Goal: Information Seeking & Learning: Learn about a topic

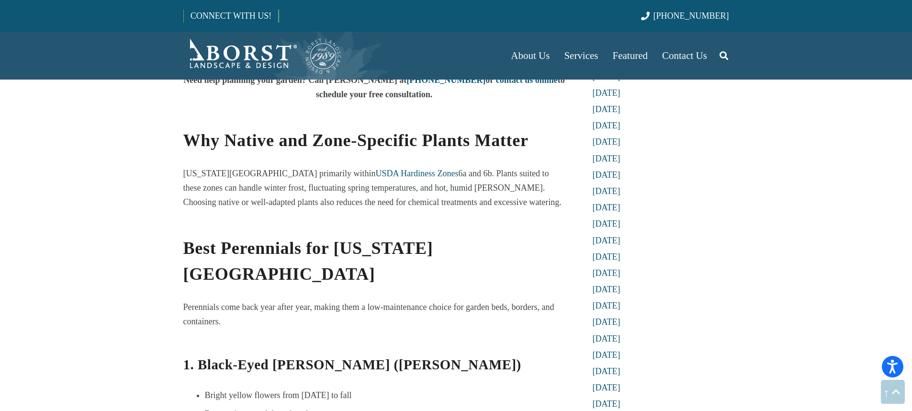
scroll to position [717, 0]
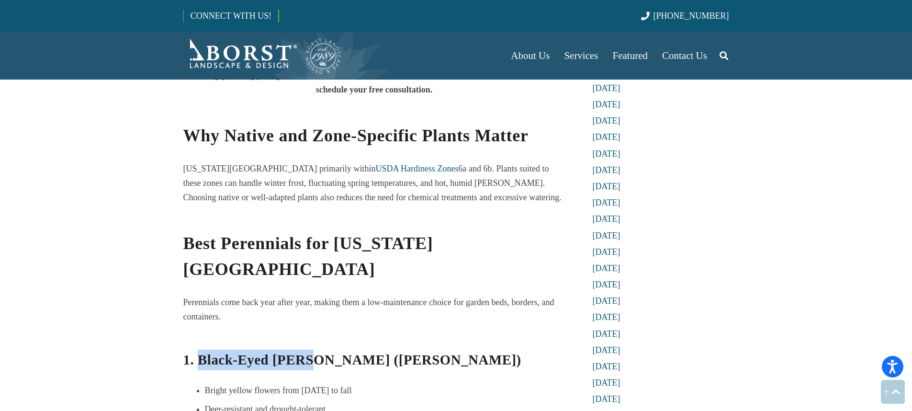
drag, startPoint x: 307, startPoint y: 277, endPoint x: 199, endPoint y: 281, distance: 108.3
click at [199, 352] on b "1. Black-Eyed [PERSON_NAME] ([PERSON_NAME])" at bounding box center [352, 359] width 338 height 15
copy b "Black-Eyed [PERSON_NAME]"
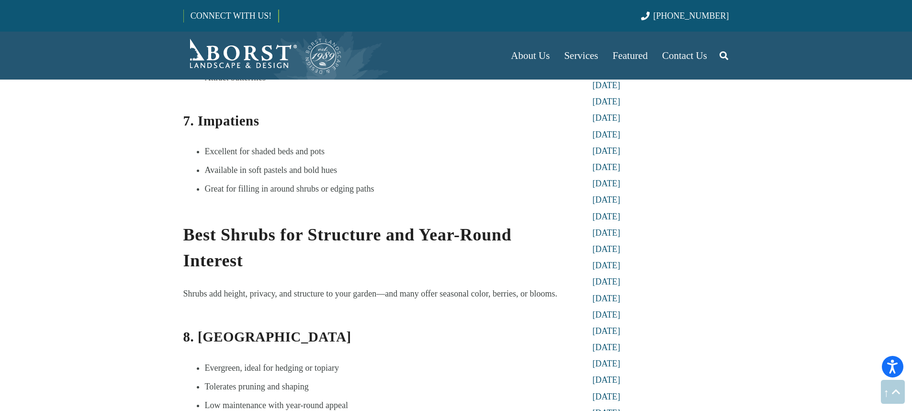
scroll to position [1781, 0]
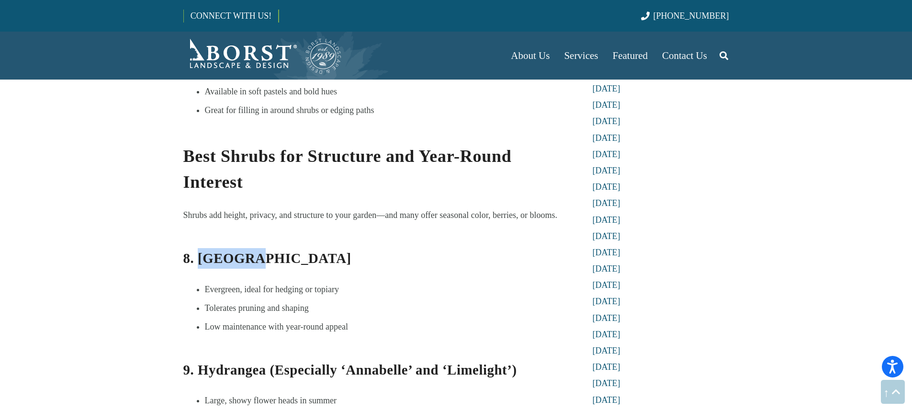
drag, startPoint x: 248, startPoint y: 175, endPoint x: 201, endPoint y: 171, distance: 47.6
click at [201, 235] on h3 "8. [GEOGRAPHIC_DATA]" at bounding box center [374, 252] width 382 height 34
copy b "Boxwood"
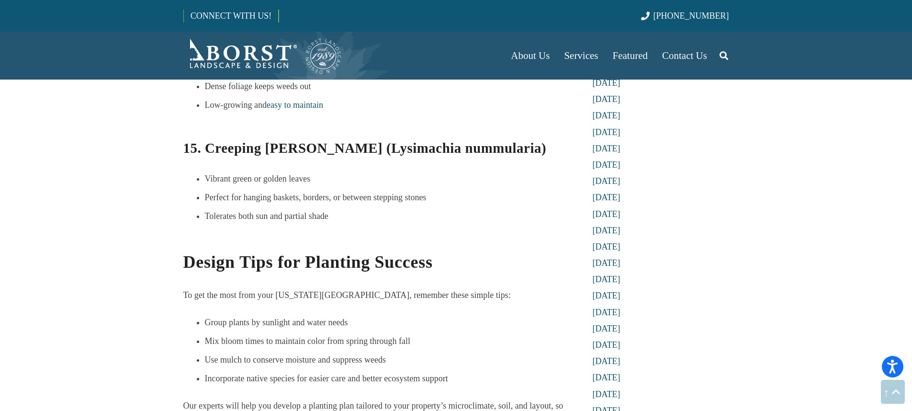
scroll to position [2901, 0]
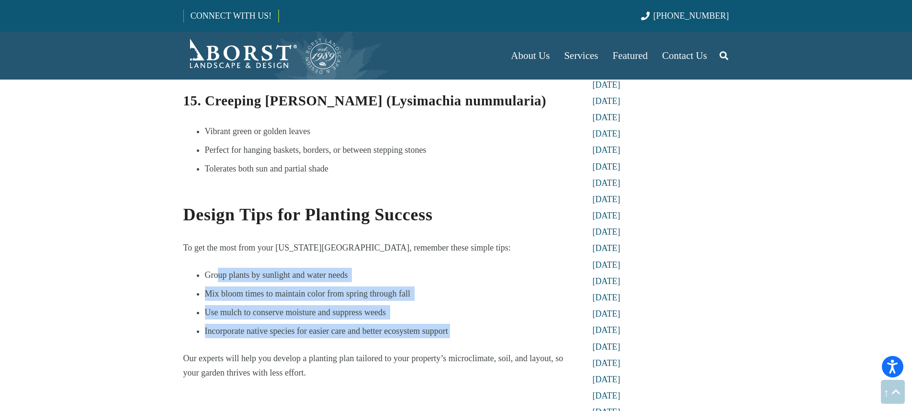
drag, startPoint x: 231, startPoint y: 201, endPoint x: 433, endPoint y: 262, distance: 211.2
click at [428, 305] on li "Use mulch to conserve moisture and suppress weeds" at bounding box center [385, 312] width 361 height 14
drag, startPoint x: 245, startPoint y: 212, endPoint x: 444, endPoint y: 248, distance: 202.8
click at [444, 268] on ul "Group plants by sunlight and water needs Mix bloom times to maintain color from…" at bounding box center [385, 303] width 361 height 70
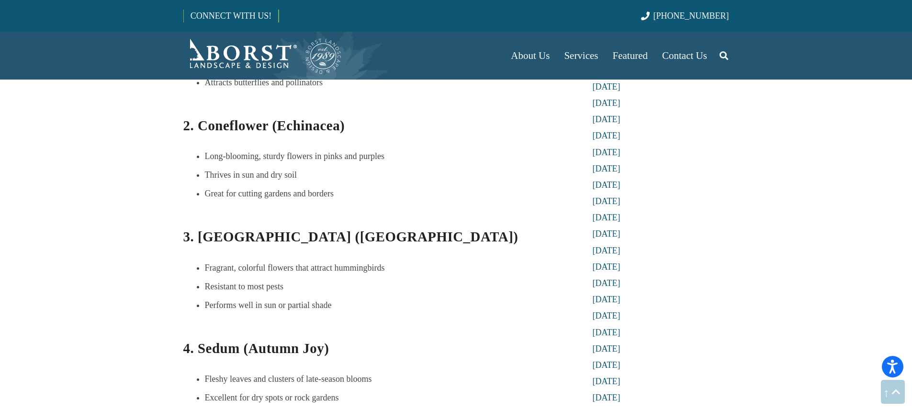
scroll to position [1043, 0]
